Goal: Navigation & Orientation: Find specific page/section

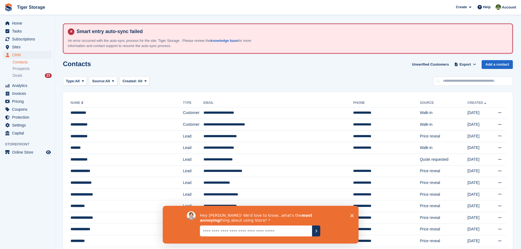
click at [25, 62] on link "Contacts" at bounding box center [32, 62] width 39 height 5
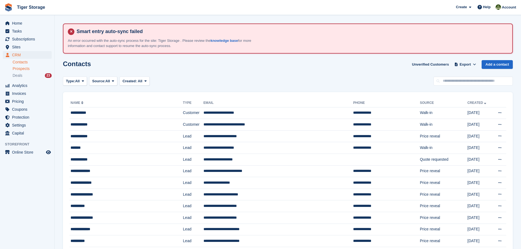
click at [23, 70] on span "Prospects" at bounding box center [21, 68] width 17 height 5
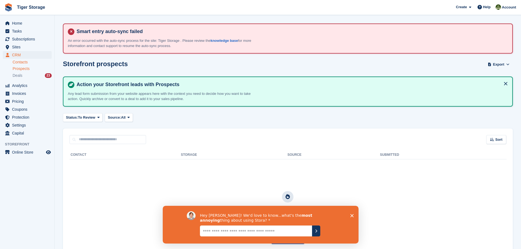
click at [21, 63] on link "Contacts" at bounding box center [32, 62] width 39 height 5
